Goal: Complete application form

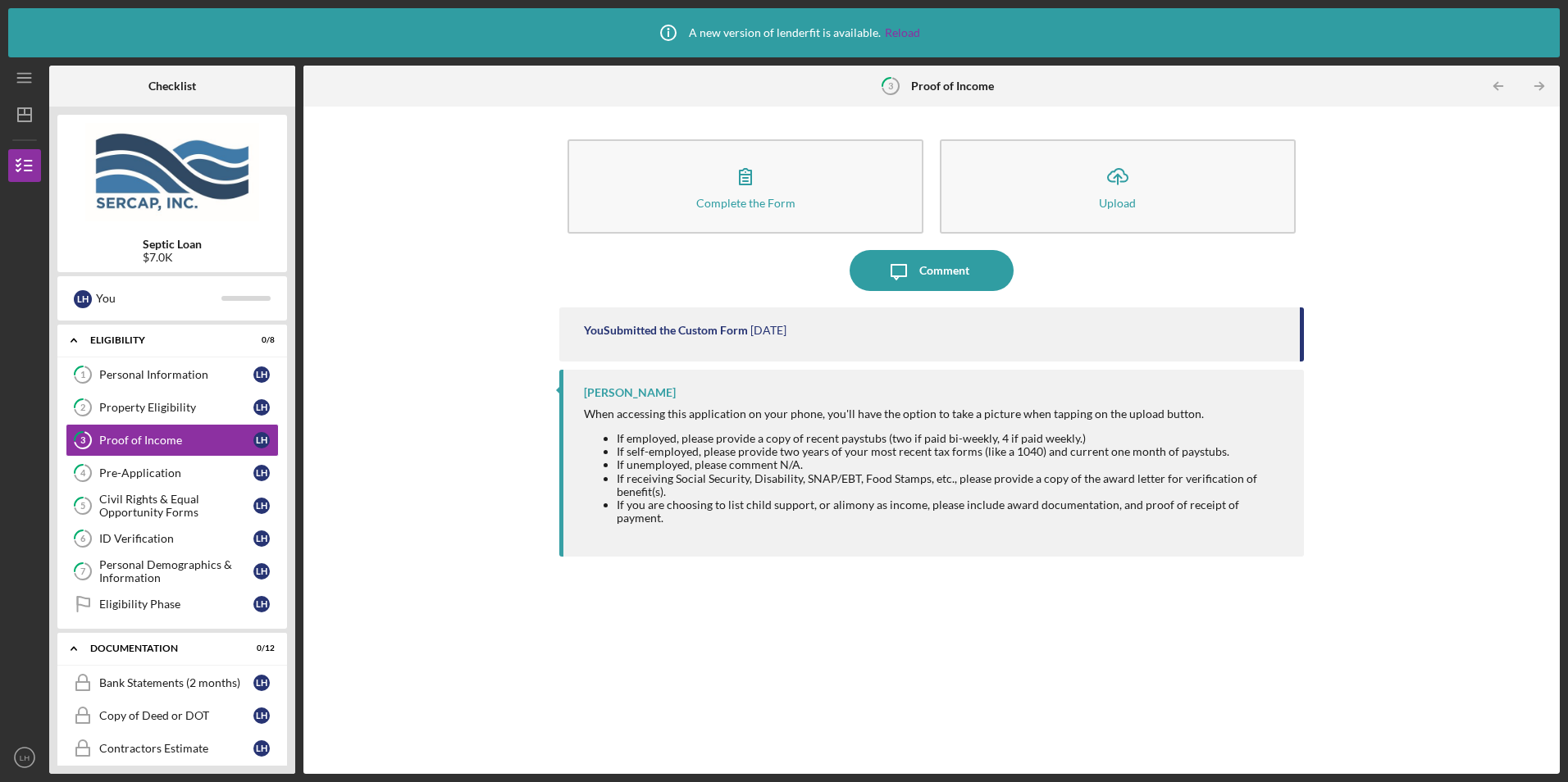
scroll to position [115, 0]
